Goal: Task Accomplishment & Management: Use online tool/utility

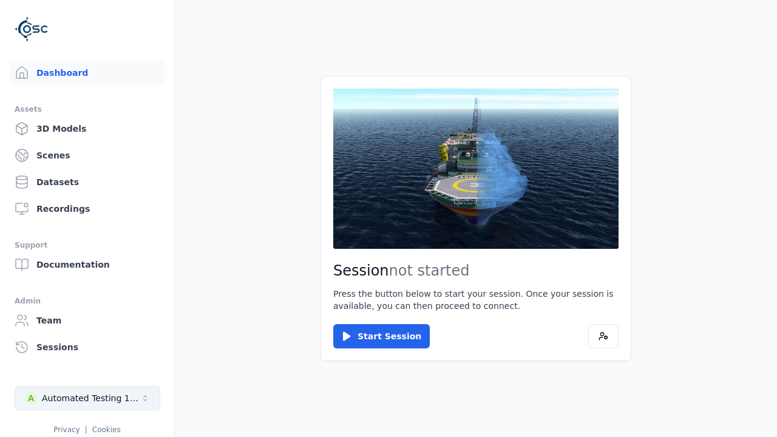
click at [87, 398] on div "Automated Testing 1 - Playwright" at bounding box center [91, 398] width 98 height 12
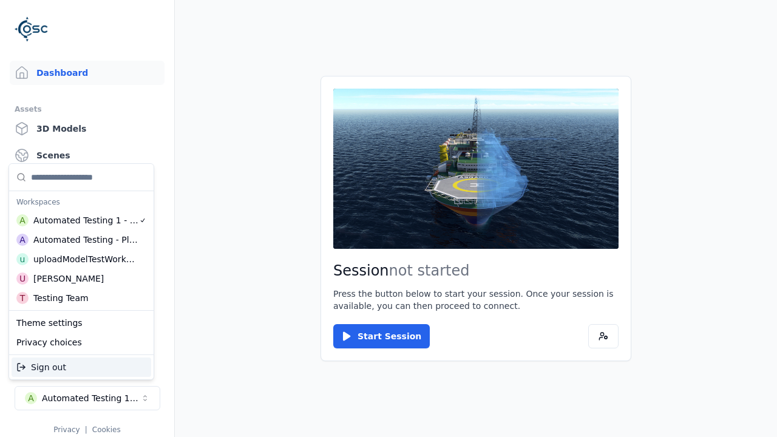
click at [86, 259] on div "uploadModelTestWorkspace" at bounding box center [85, 259] width 104 height 12
click at [389, 219] on html "Support Dashboard Assets 3D Models Scenes Datasets Recordings Support Documenta…" at bounding box center [388, 218] width 777 height 437
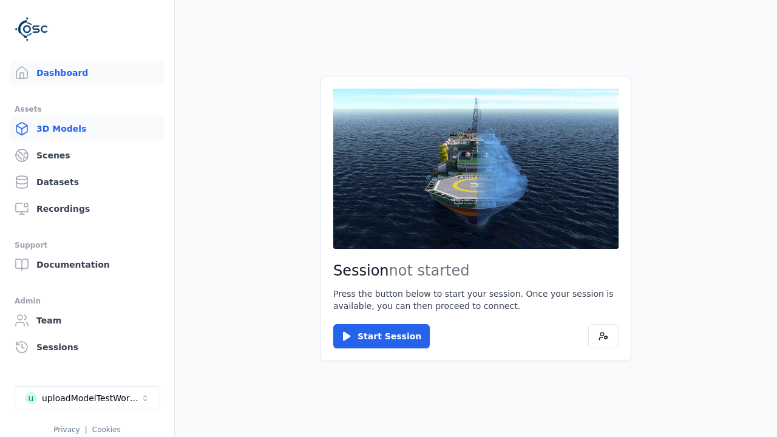
click at [87, 129] on link "3D Models" at bounding box center [87, 129] width 155 height 24
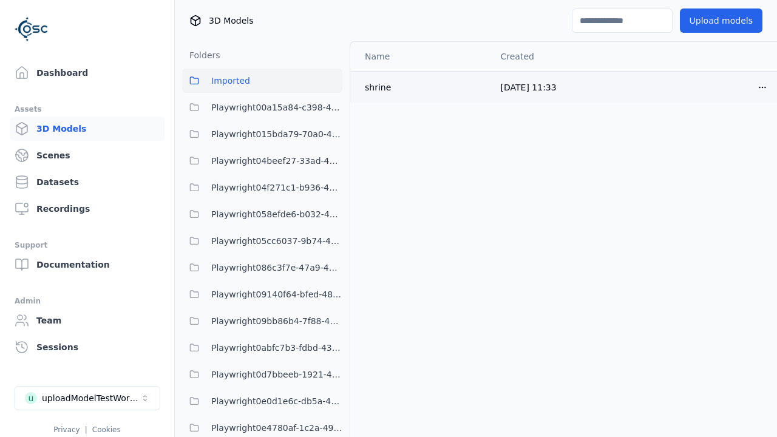
click at [763, 87] on html "Support Dashboard Assets 3D Models Scenes Datasets Recordings Support Documenta…" at bounding box center [388, 218] width 777 height 437
click at [736, 134] on div "Delete" at bounding box center [736, 134] width 72 height 19
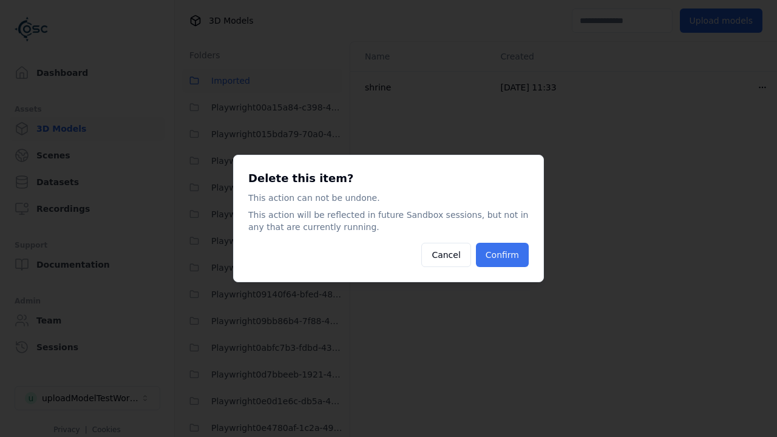
click at [502, 255] on button "Confirm" at bounding box center [502, 255] width 53 height 24
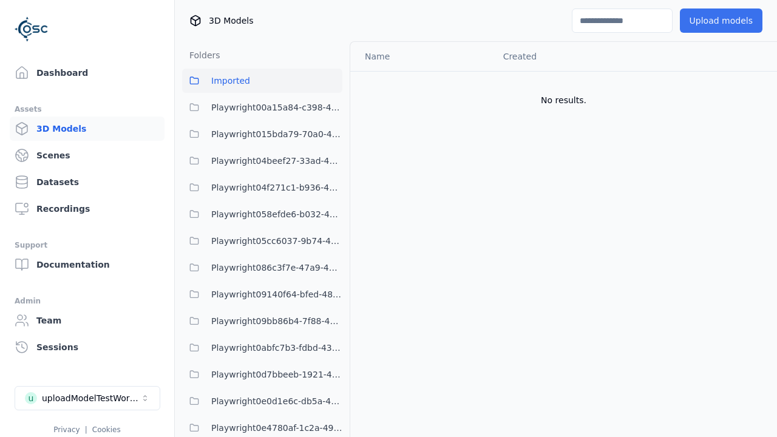
click at [721, 21] on button "Upload models" at bounding box center [721, 21] width 83 height 24
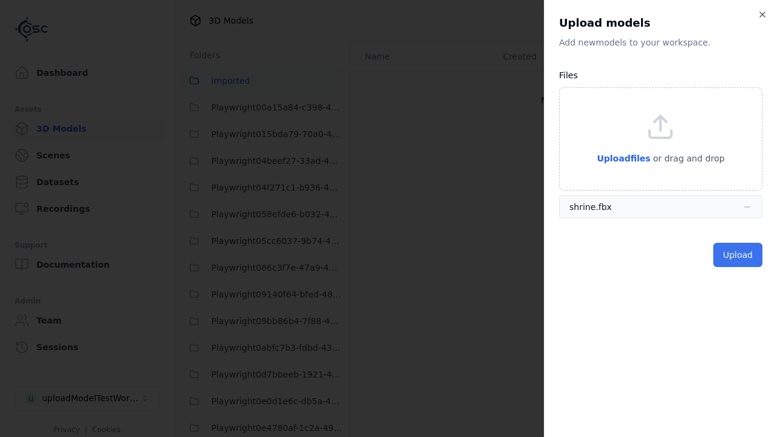
click at [738, 255] on button "Upload" at bounding box center [738, 255] width 49 height 24
